Goal: Transaction & Acquisition: Purchase product/service

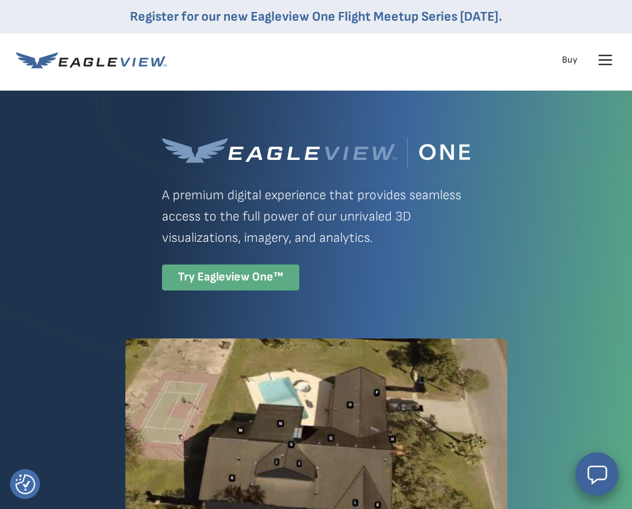
scroll to position [119, 0]
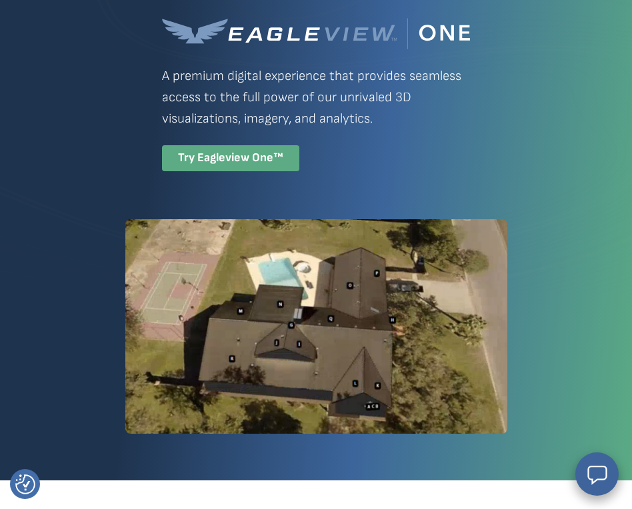
click at [162, 171] on div "Try Eagleview One™" at bounding box center [230, 158] width 137 height 26
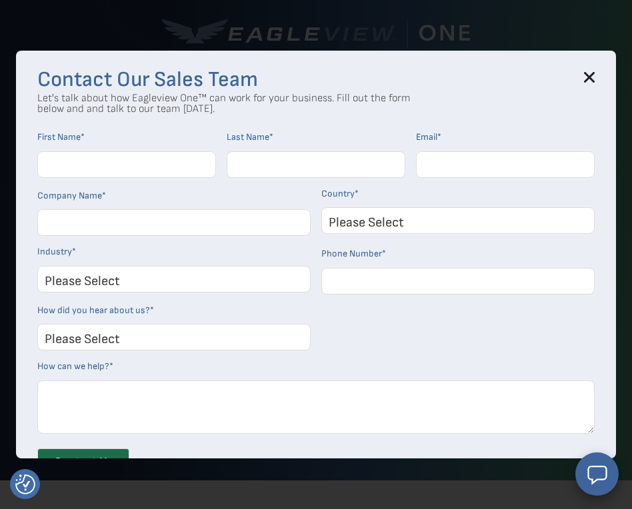
click at [582, 73] on h3 "Contact Our Sales Team" at bounding box center [315, 80] width 557 height 16
click at [591, 63] on div "Contact Our Sales Team Let's talk about how Eagleview One™ can work for your bu…" at bounding box center [316, 254] width 600 height 407
click at [591, 74] on icon at bounding box center [589, 77] width 11 height 11
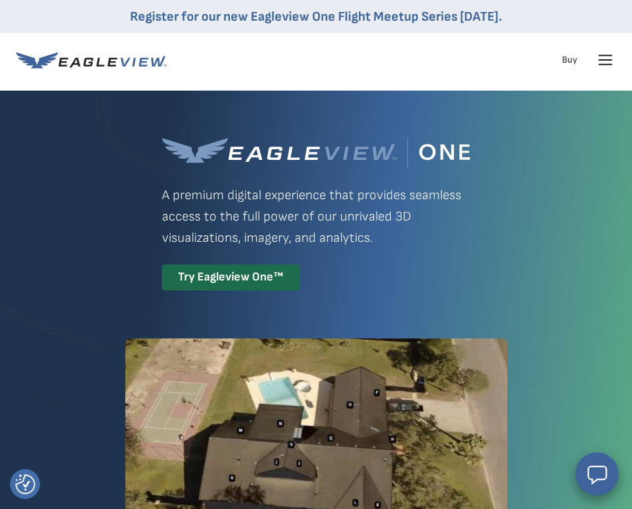
scroll to position [0, 0]
click at [602, 61] on icon at bounding box center [604, 59] width 21 height 21
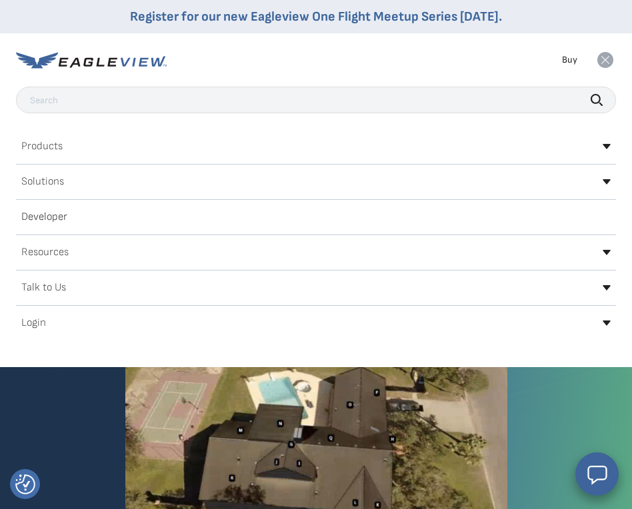
click at [36, 318] on h2 "Login" at bounding box center [33, 323] width 25 height 11
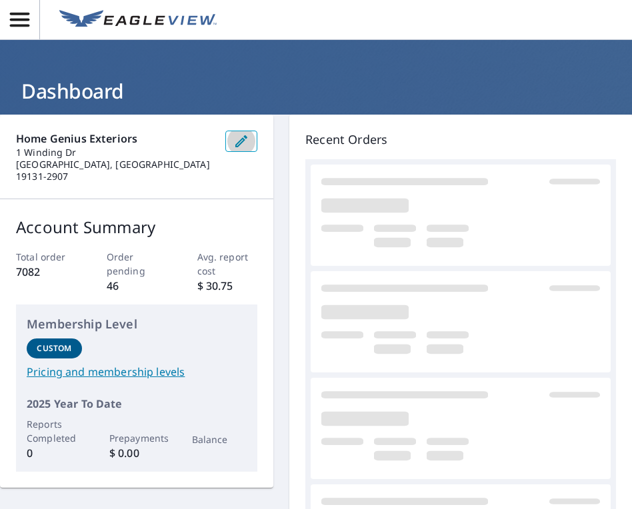
click at [236, 145] on icon "button" at bounding box center [241, 141] width 12 height 12
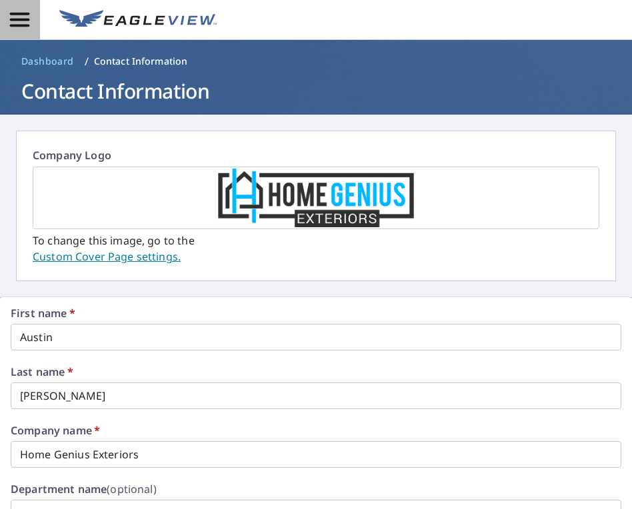
click at [20, 15] on icon "button" at bounding box center [19, 19] width 23 height 23
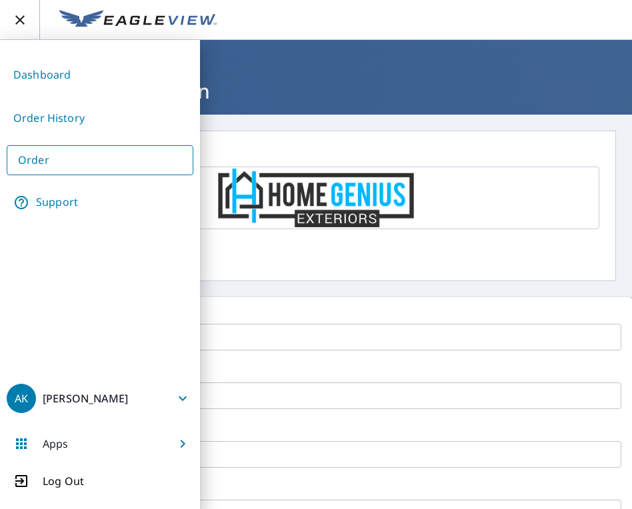
click at [65, 157] on link "Order" at bounding box center [100, 160] width 187 height 30
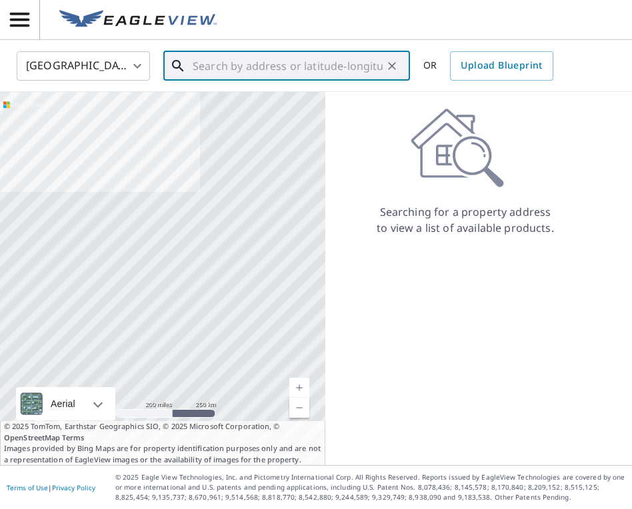
click at [276, 63] on input "text" at bounding box center [288, 65] width 190 height 37
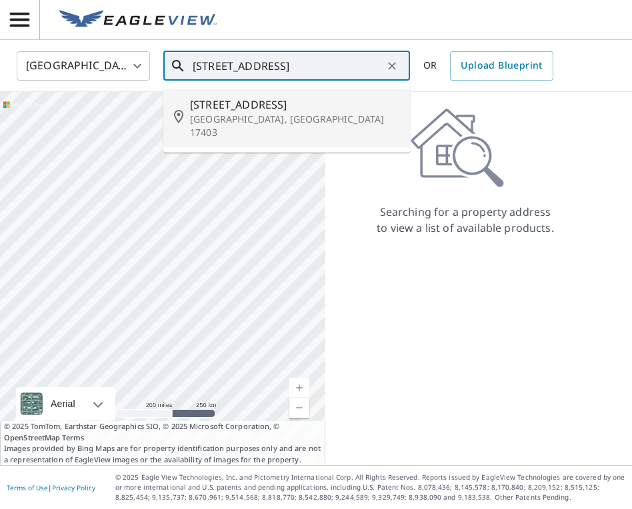
click at [237, 99] on span "1150 Elm St" at bounding box center [294, 105] width 209 height 16
type input "1150 Elm St York, PA 17403"
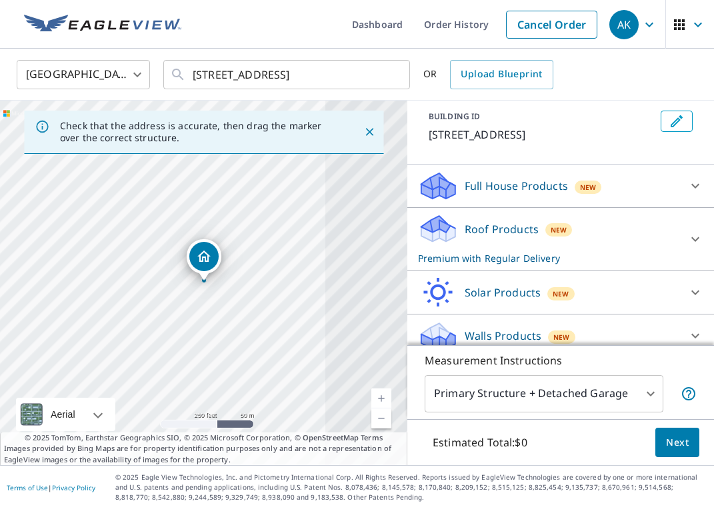
click at [471, 220] on div "Roof Products New Premium with Regular Delivery" at bounding box center [548, 239] width 261 height 52
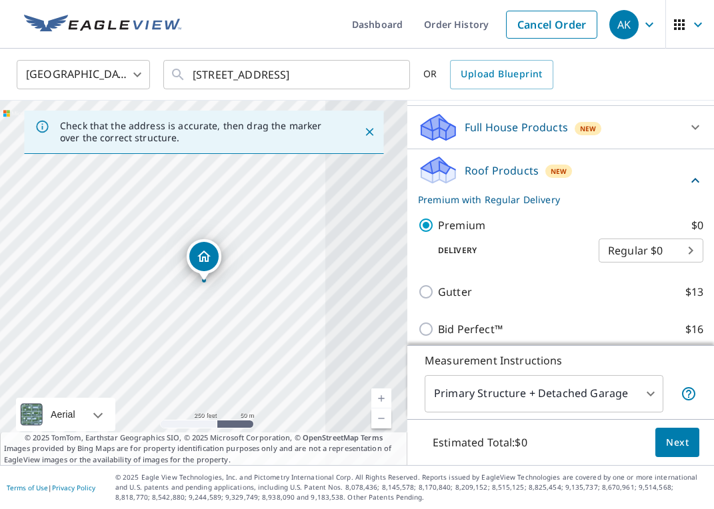
scroll to position [149, 0]
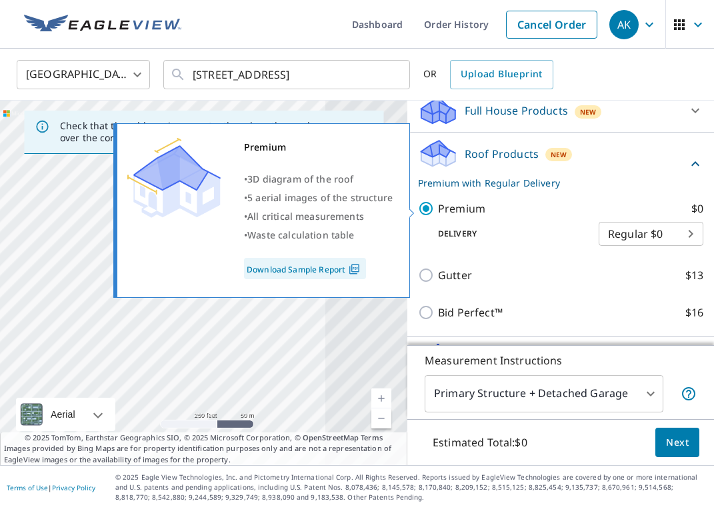
click at [436, 209] on input "Premium $0" at bounding box center [428, 209] width 20 height 16
checkbox input "false"
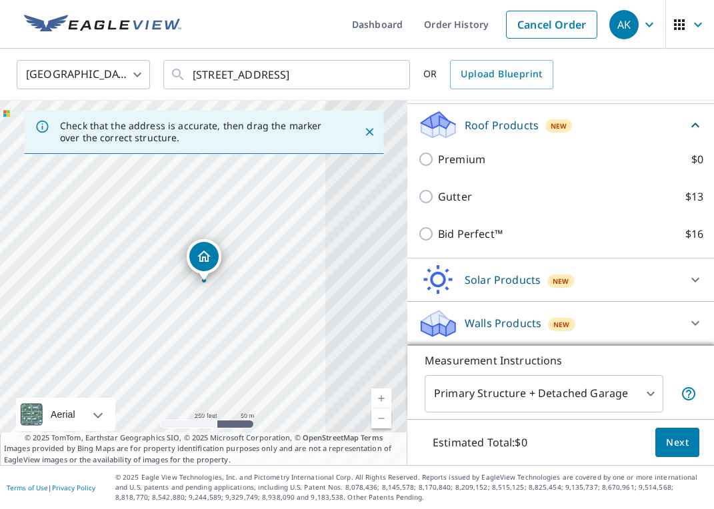
click at [473, 315] on div "Walls Products New" at bounding box center [548, 323] width 261 height 31
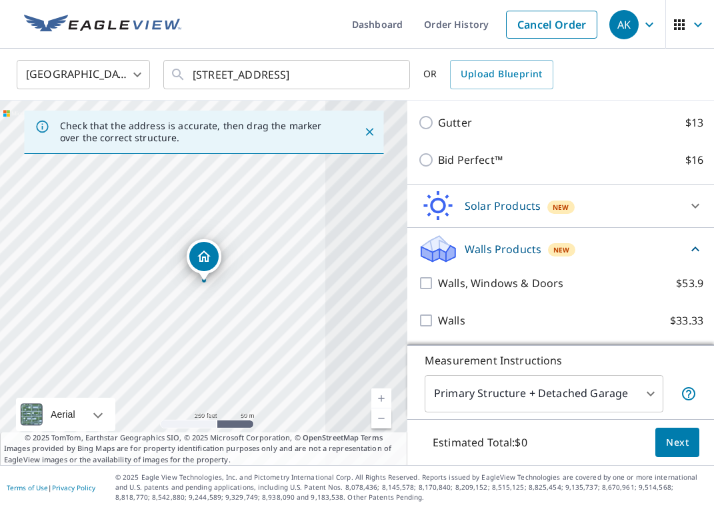
scroll to position [252, 0]
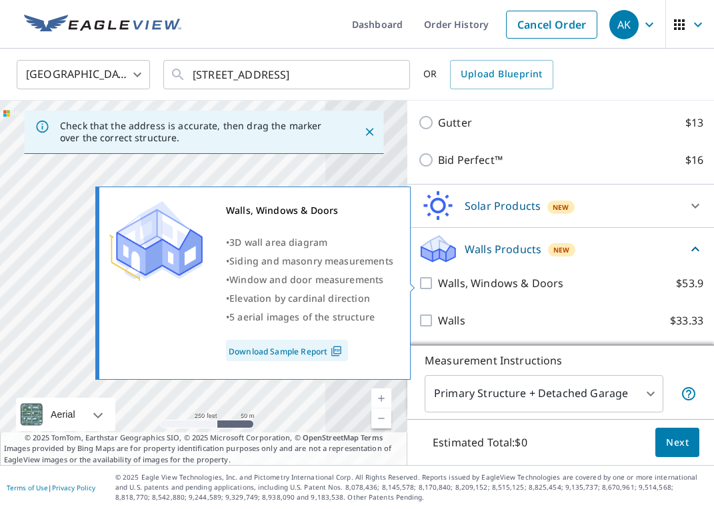
click at [428, 281] on input "Walls, Windows & Doors $53.9" at bounding box center [428, 283] width 20 height 16
checkbox input "true"
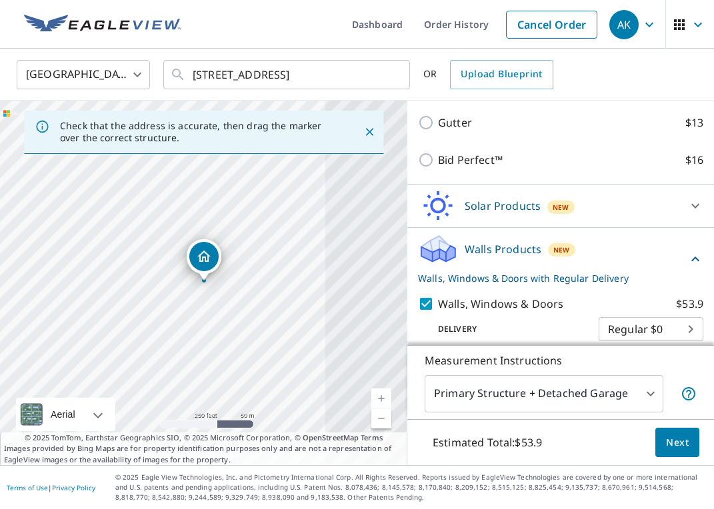
click at [631, 454] on button "Next" at bounding box center [677, 443] width 44 height 30
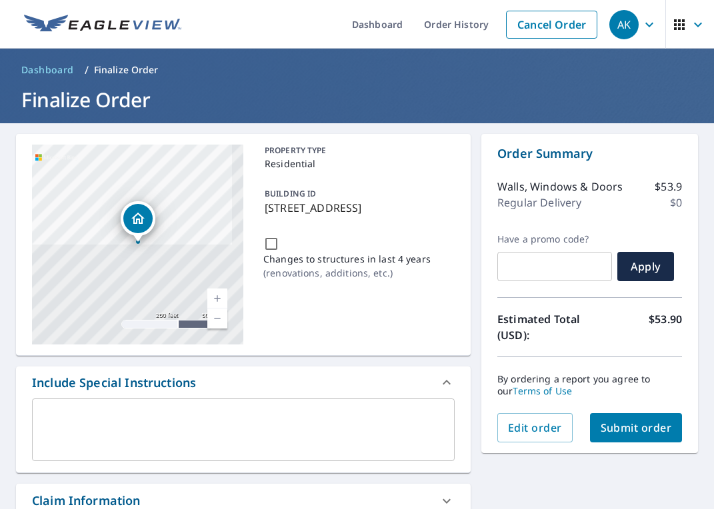
click at [610, 424] on span "Submit order" at bounding box center [635, 427] width 71 height 15
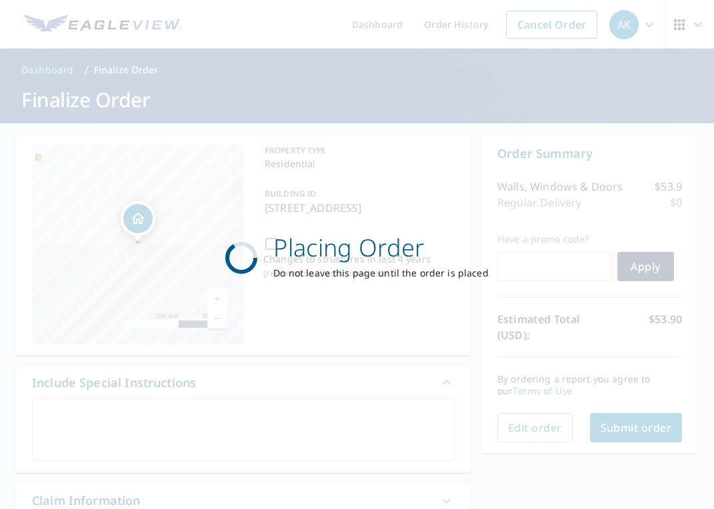
checkbox input "true"
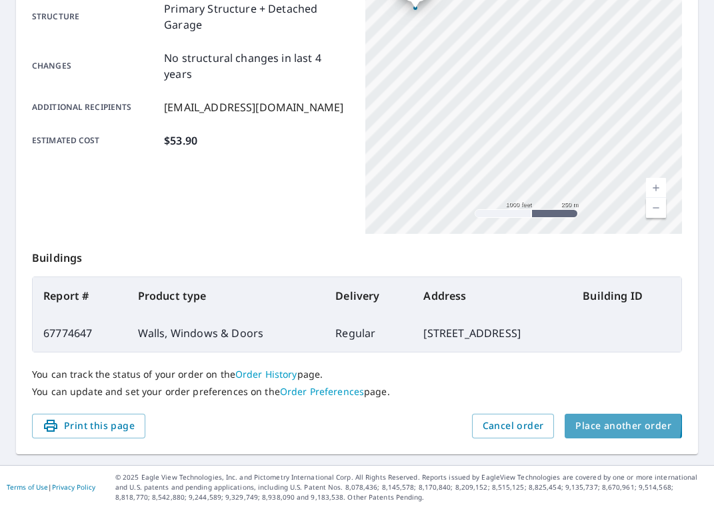
scroll to position [285, 0]
click at [596, 424] on span "Place another order" at bounding box center [623, 426] width 96 height 17
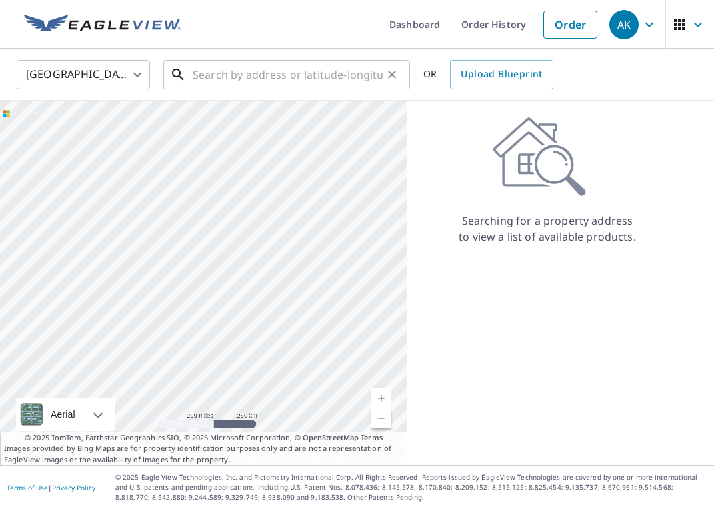
click at [330, 77] on input "text" at bounding box center [288, 74] width 190 height 37
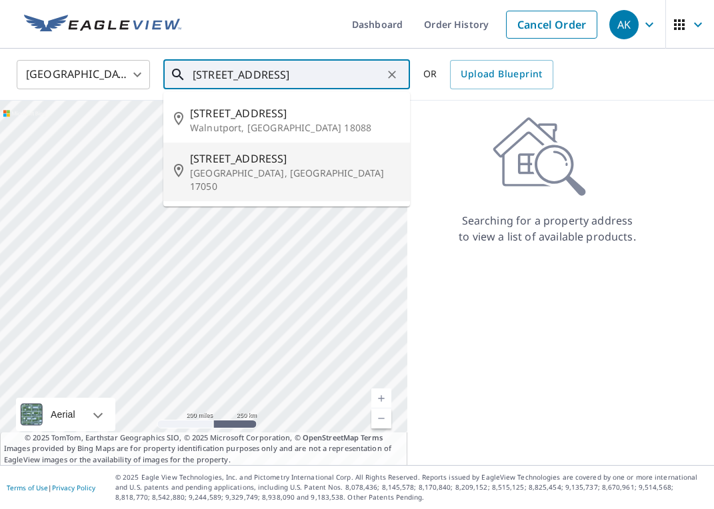
click at [272, 176] on p "Mechanicsburg, PA 17050" at bounding box center [294, 180] width 209 height 27
type input "359 Mulberry Dr Mechanicsburg, PA 17050"
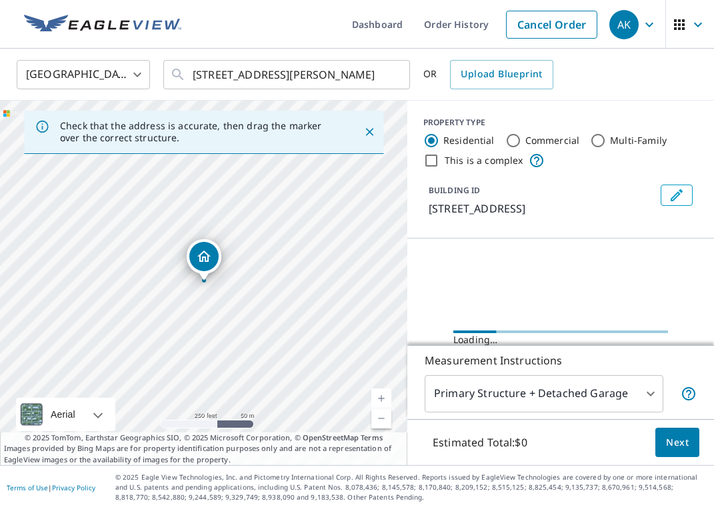
click at [631, 432] on button "Next" at bounding box center [677, 443] width 44 height 30
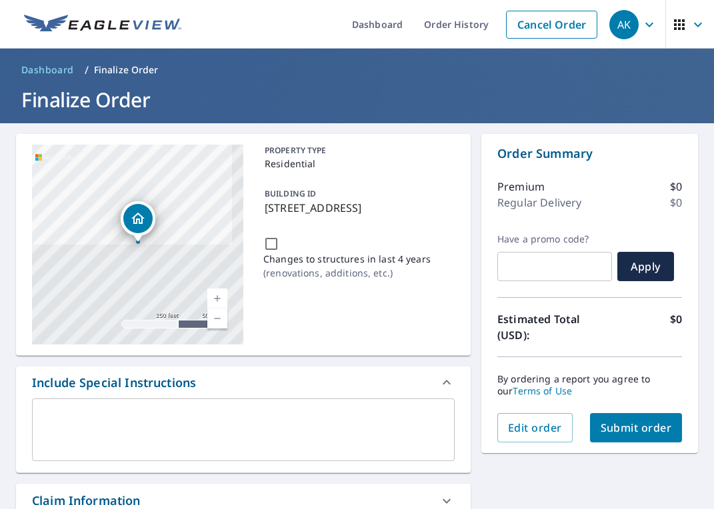
click at [631, 420] on span "Submit order" at bounding box center [635, 427] width 71 height 15
checkbox input "true"
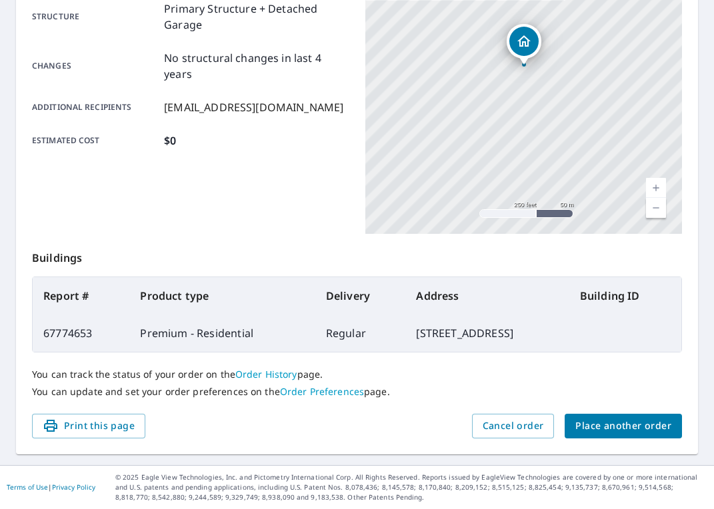
scroll to position [285, 0]
click at [610, 430] on span "Place another order" at bounding box center [623, 426] width 96 height 17
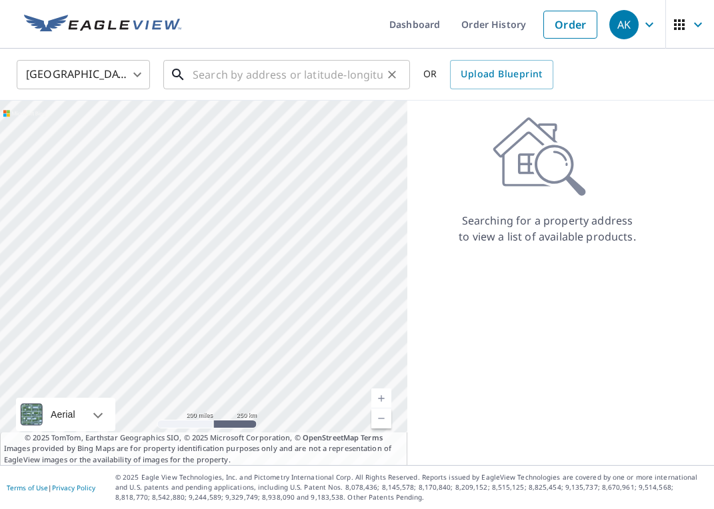
click at [295, 89] on div "​" at bounding box center [286, 74] width 247 height 29
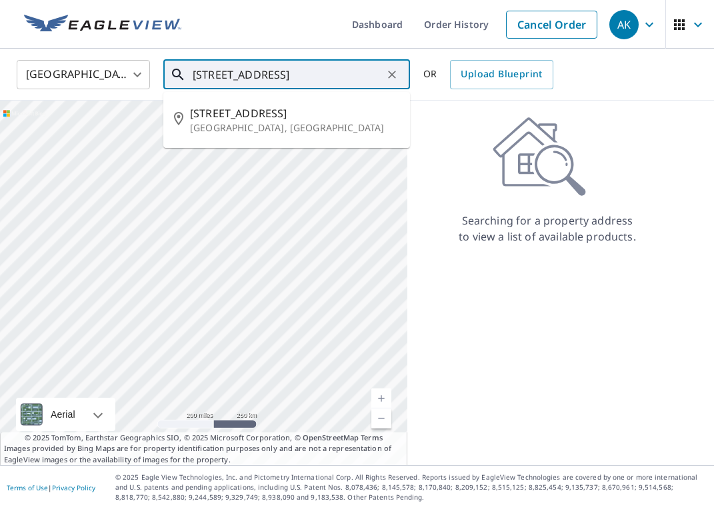
click at [263, 159] on div at bounding box center [203, 283] width 407 height 365
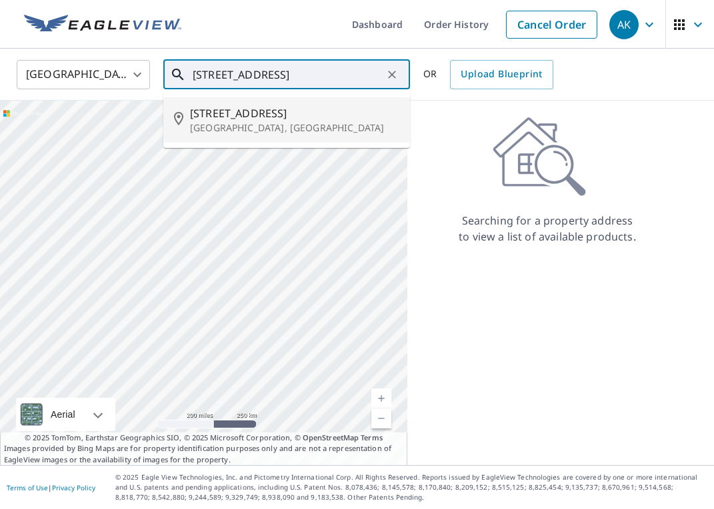
click at [263, 115] on span "444 E Baltimore St" at bounding box center [294, 113] width 209 height 16
type input "444 E Baltimore St Greencastle, PA 17225"
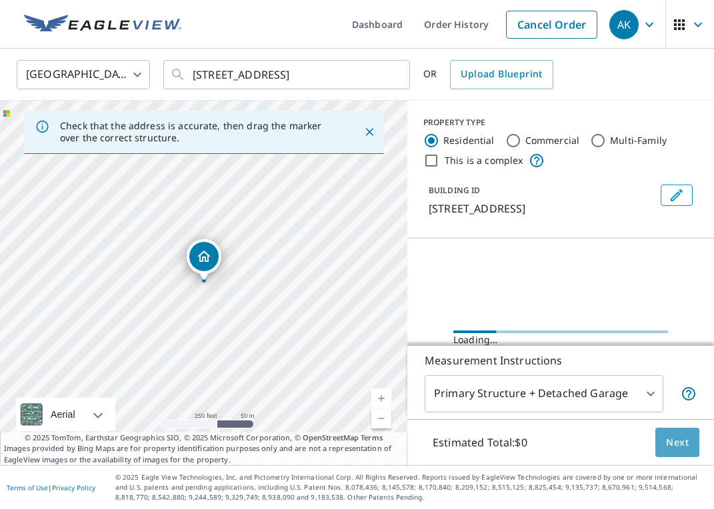
click at [631, 430] on button "Next" at bounding box center [677, 443] width 44 height 30
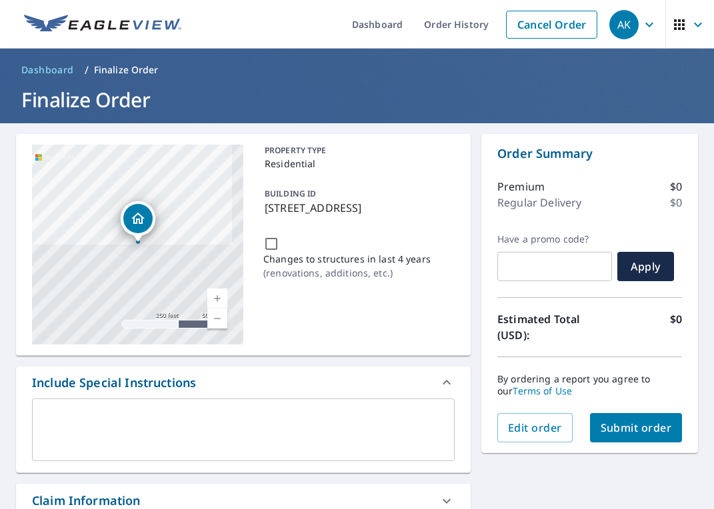
click at [614, 430] on span "Submit order" at bounding box center [635, 427] width 71 height 15
checkbox input "true"
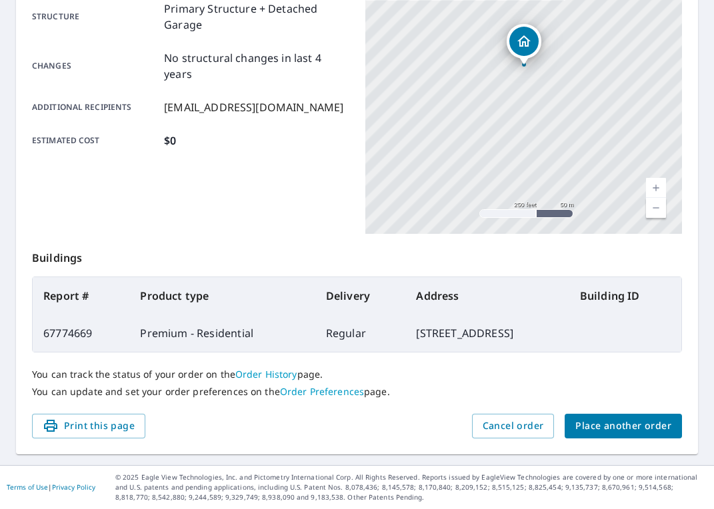
scroll to position [285, 0]
click at [608, 423] on span "Place another order" at bounding box center [623, 426] width 96 height 17
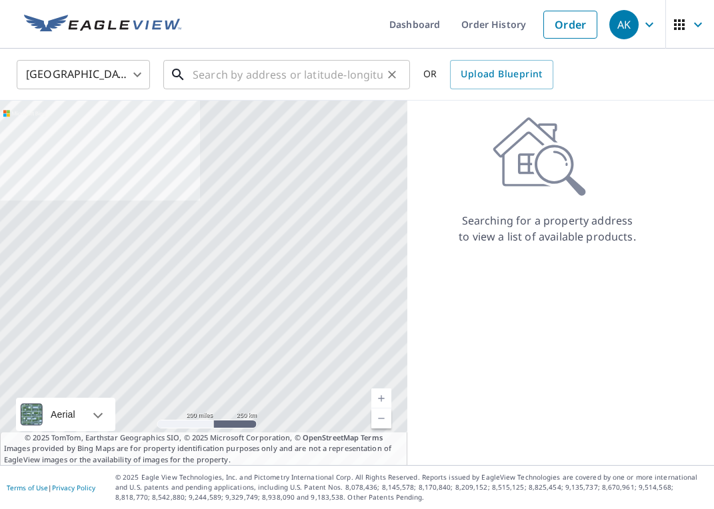
click at [317, 76] on input "text" at bounding box center [288, 74] width 190 height 37
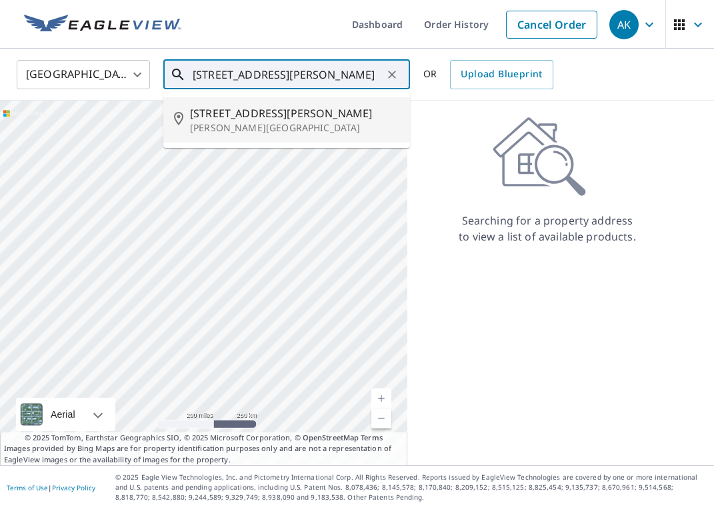
click at [273, 123] on p "Sewell, NJ 08080" at bounding box center [294, 127] width 209 height 13
type input "18 Barlow Ave Sewell, NJ 08080"
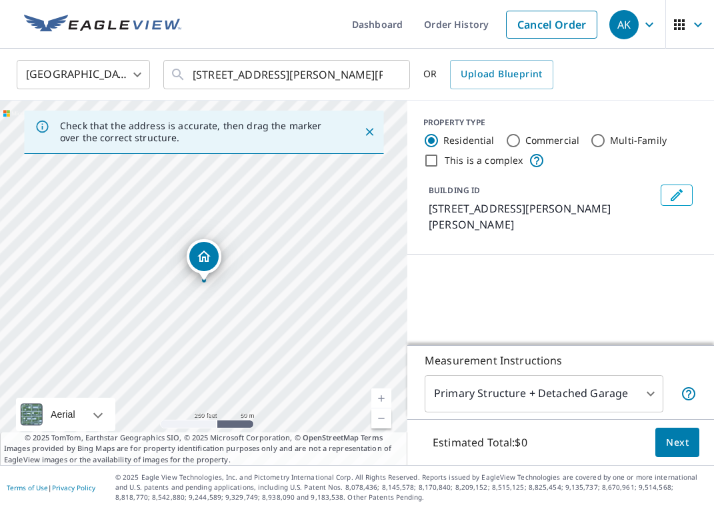
click at [631, 451] on button "Next" at bounding box center [677, 443] width 44 height 30
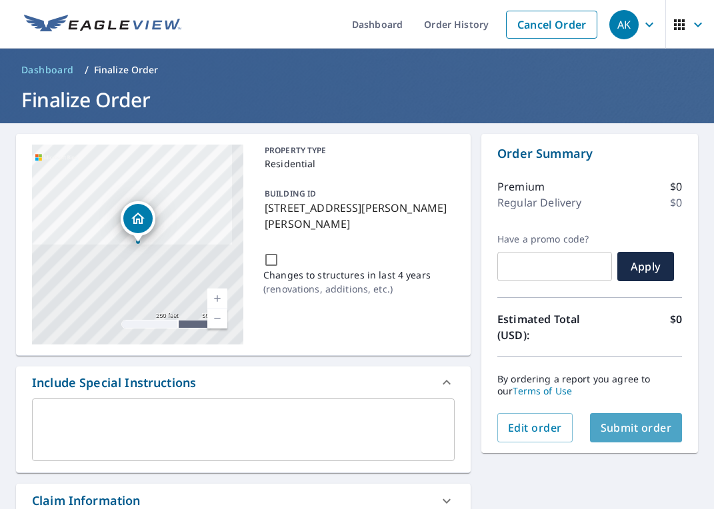
click at [631, 432] on span "Submit order" at bounding box center [635, 427] width 71 height 15
checkbox input "true"
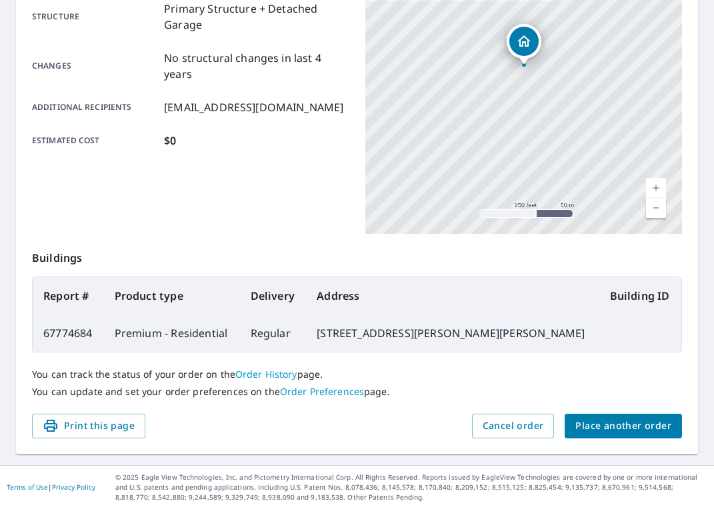
scroll to position [285, 0]
